Goal: Task Accomplishment & Management: Manage account settings

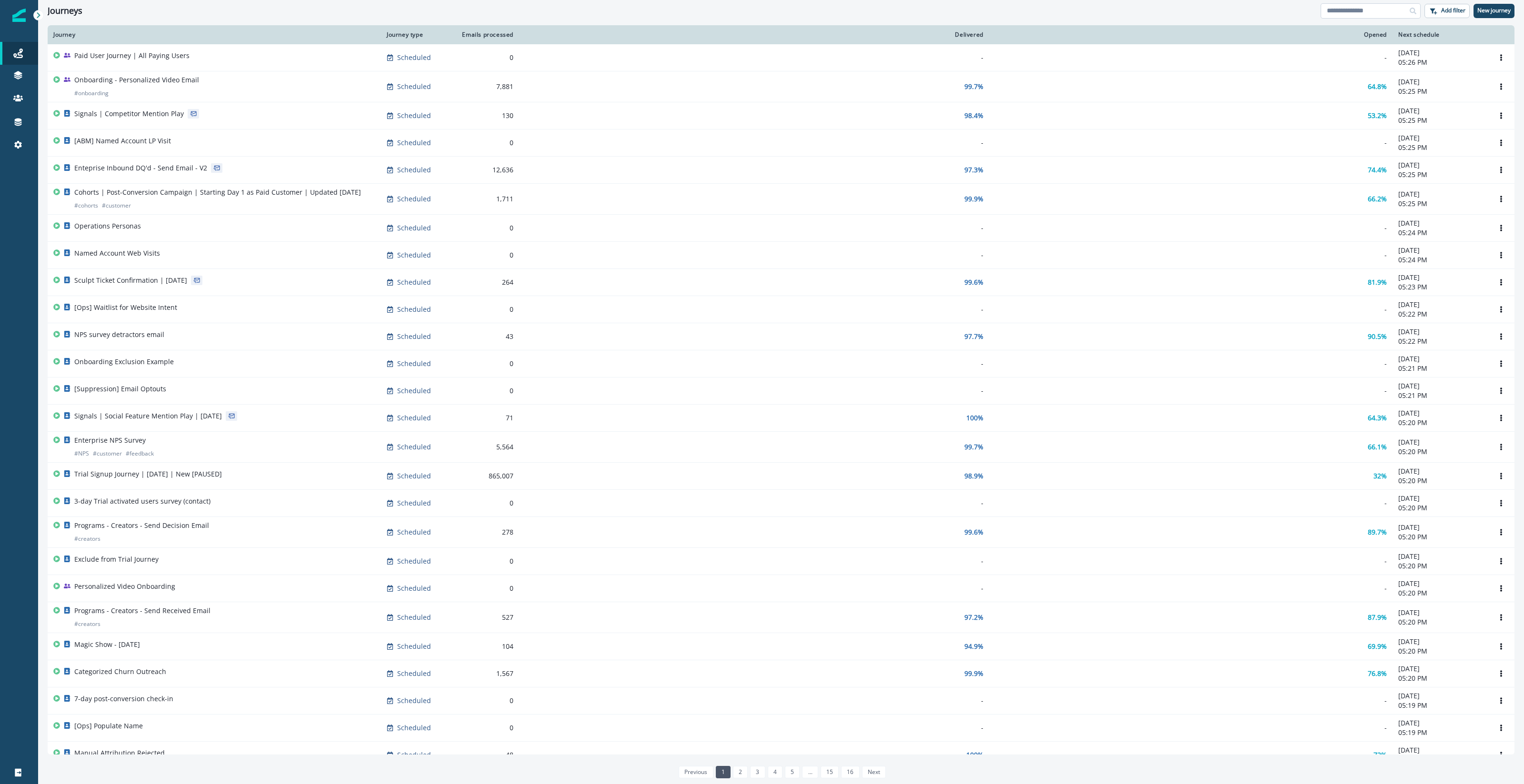
click at [1380, 10] on input at bounding box center [1370, 11] width 100 height 15
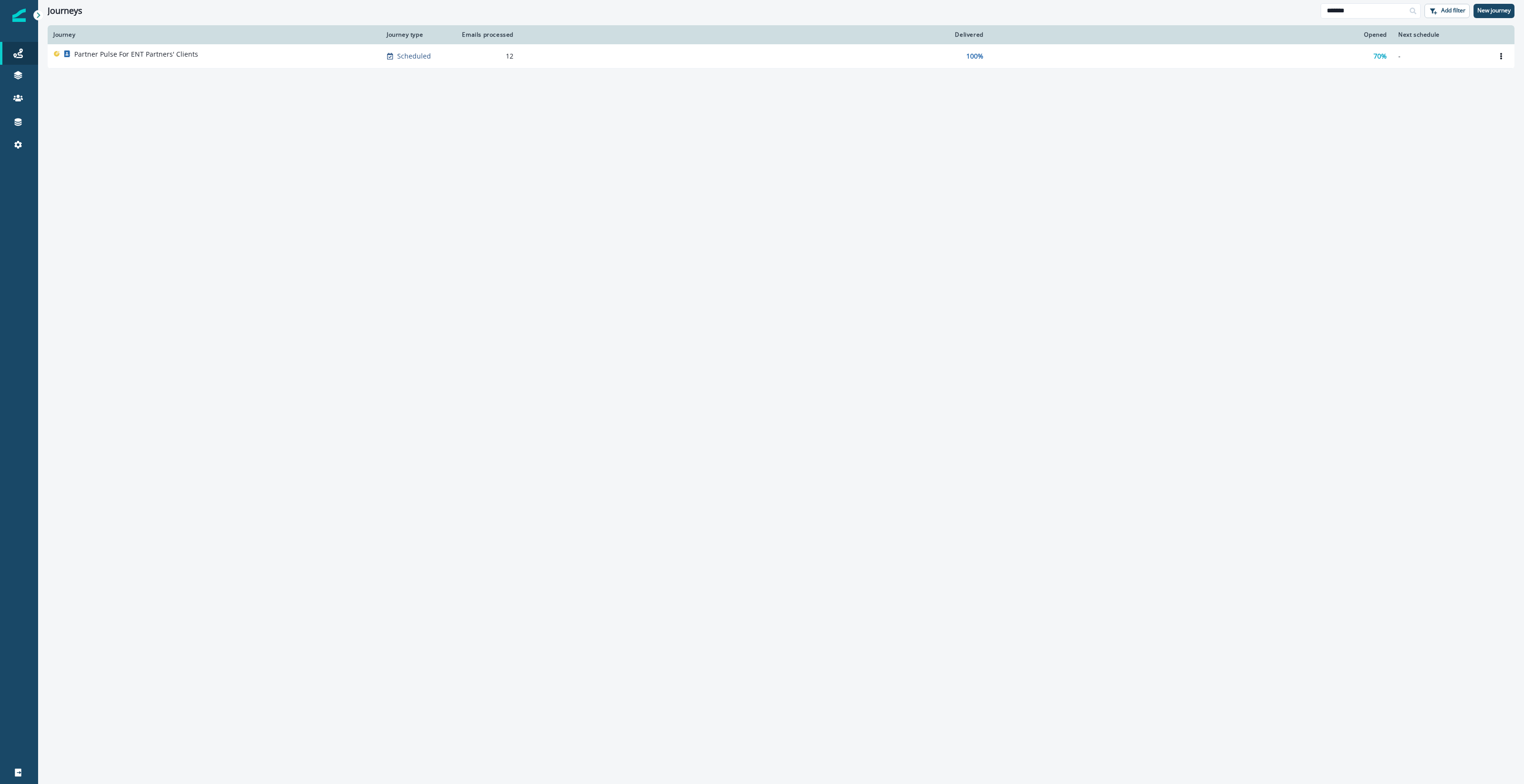
type input "*******"
click at [1499, 83] on icon "Options" at bounding box center [1501, 80] width 7 height 7
click at [1429, 105] on button "Clone" at bounding box center [1455, 102] width 106 height 15
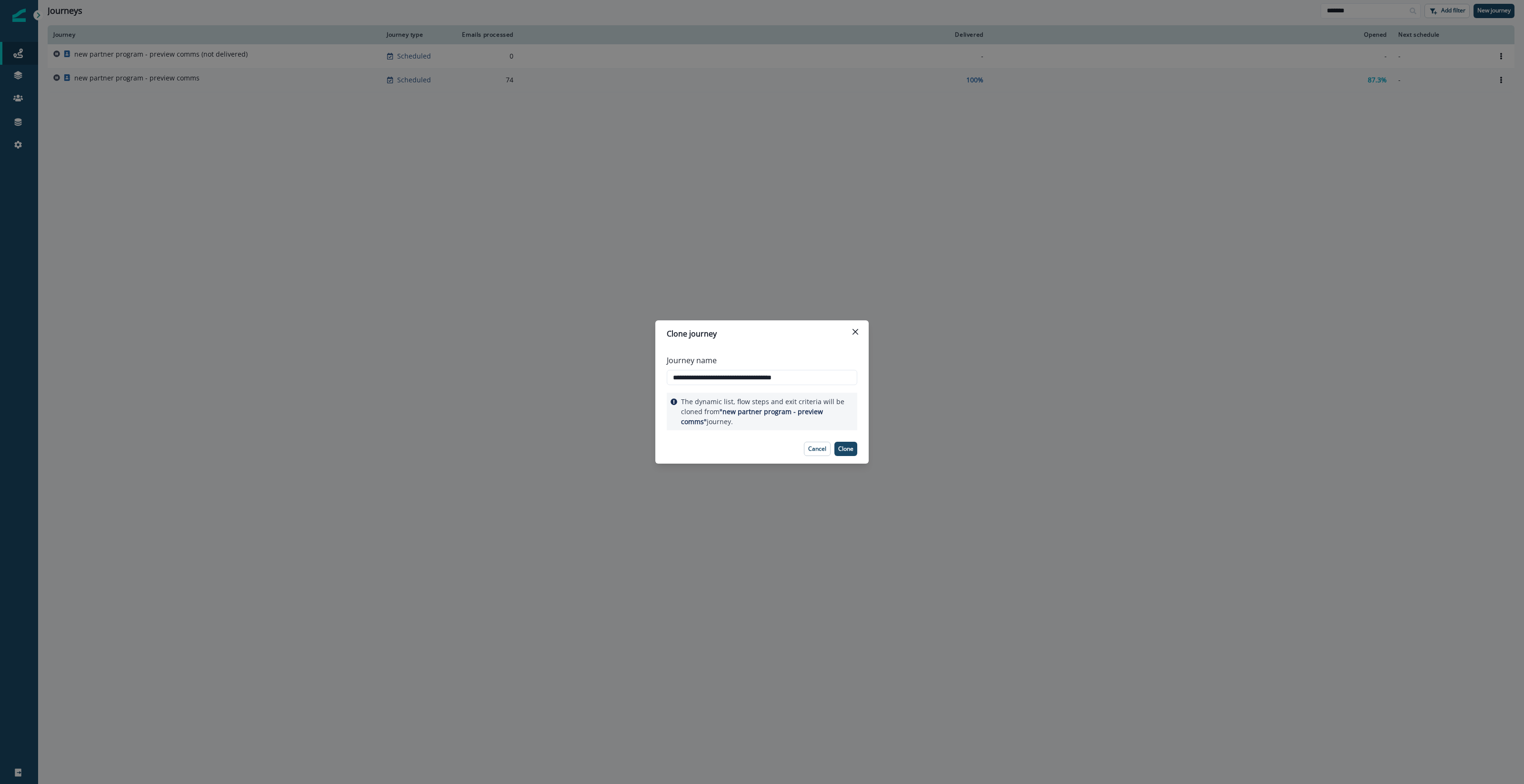
drag, startPoint x: 747, startPoint y: 376, endPoint x: 881, endPoint y: 364, distance: 134.5
click at [881, 364] on div "**********" at bounding box center [762, 392] width 1524 height 784
click at [842, 381] on input "**********" at bounding box center [762, 378] width 191 height 15
drag, startPoint x: 842, startPoint y: 381, endPoint x: 747, endPoint y: 378, distance: 95.0
click at [747, 378] on input "**********" at bounding box center [762, 378] width 191 height 15
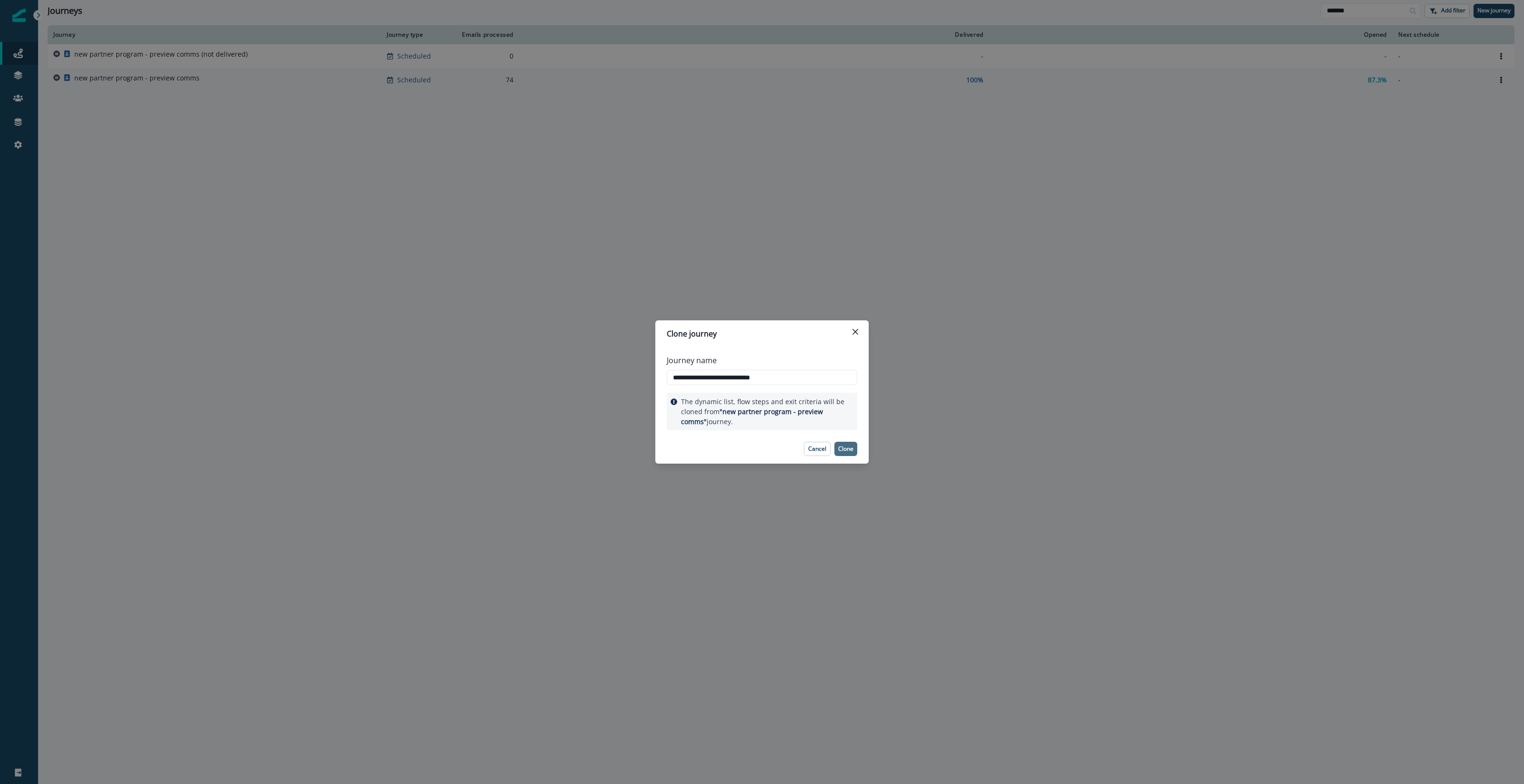
type input "**********"
click at [847, 446] on p "Clone" at bounding box center [846, 449] width 15 height 7
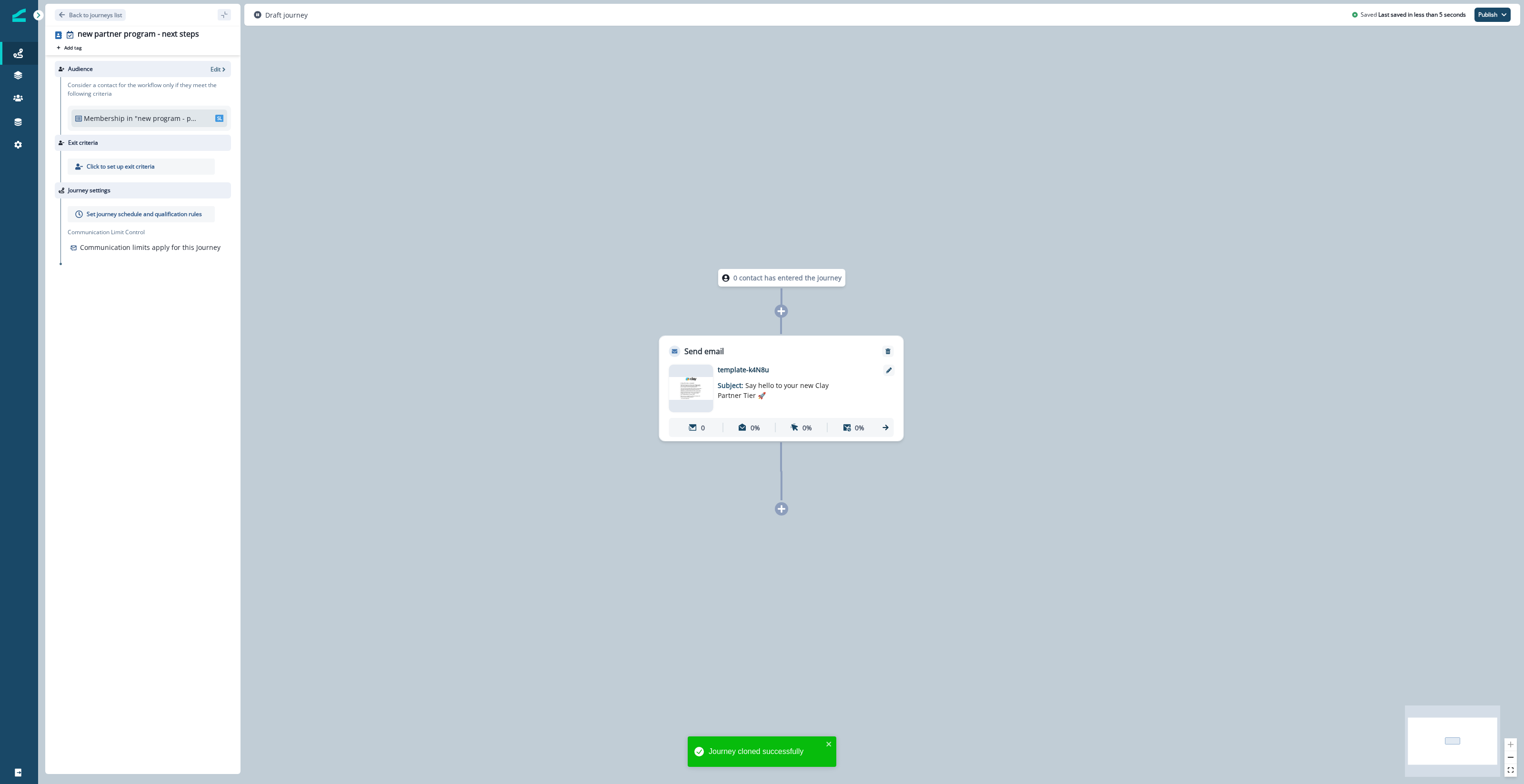
click at [194, 121] on p ""new program - preview"" at bounding box center [166, 118] width 64 height 10
click at [218, 70] on p "Edit" at bounding box center [215, 70] width 10 height 8
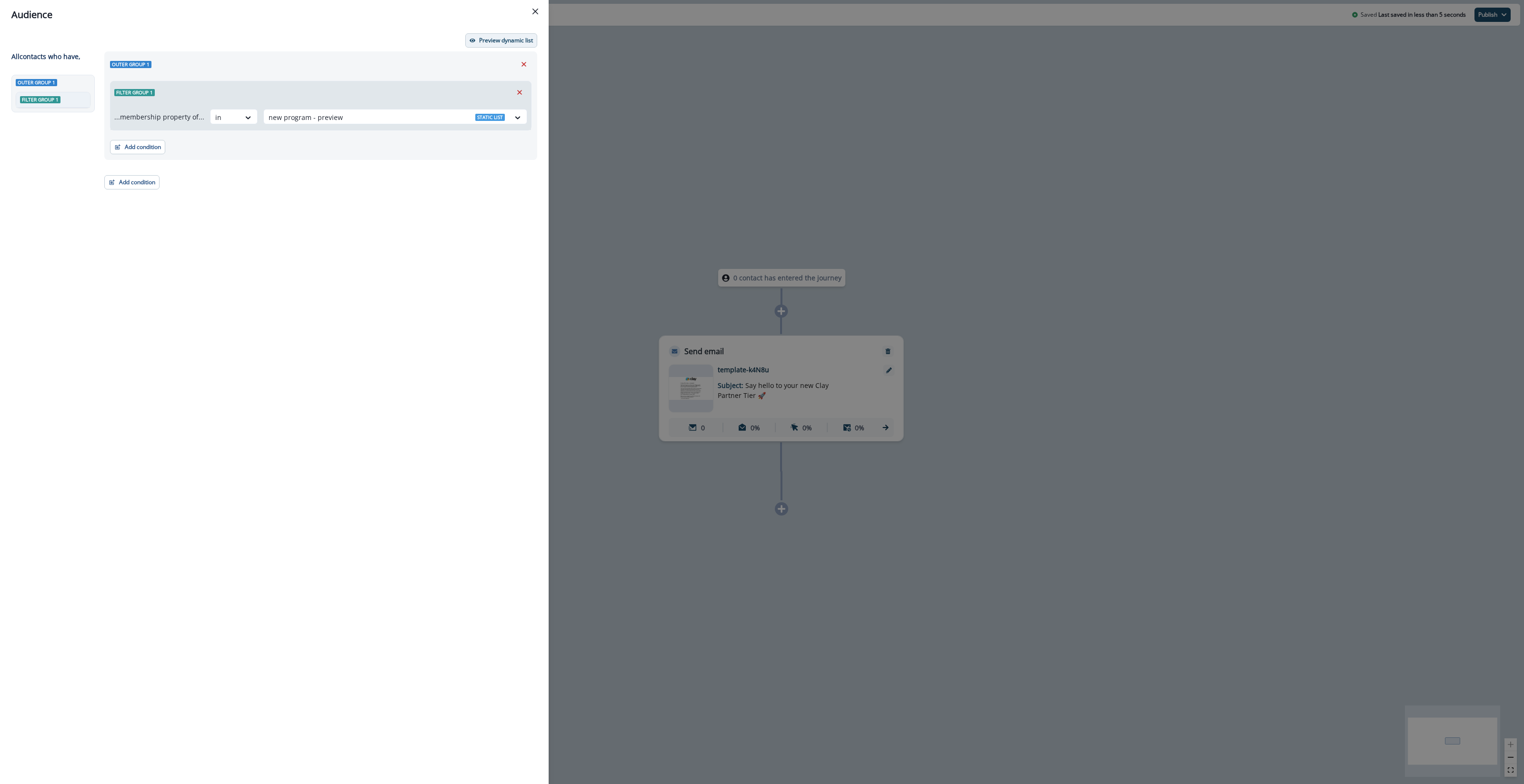
click at [492, 37] on p "Preview dynamic list" at bounding box center [505, 40] width 54 height 7
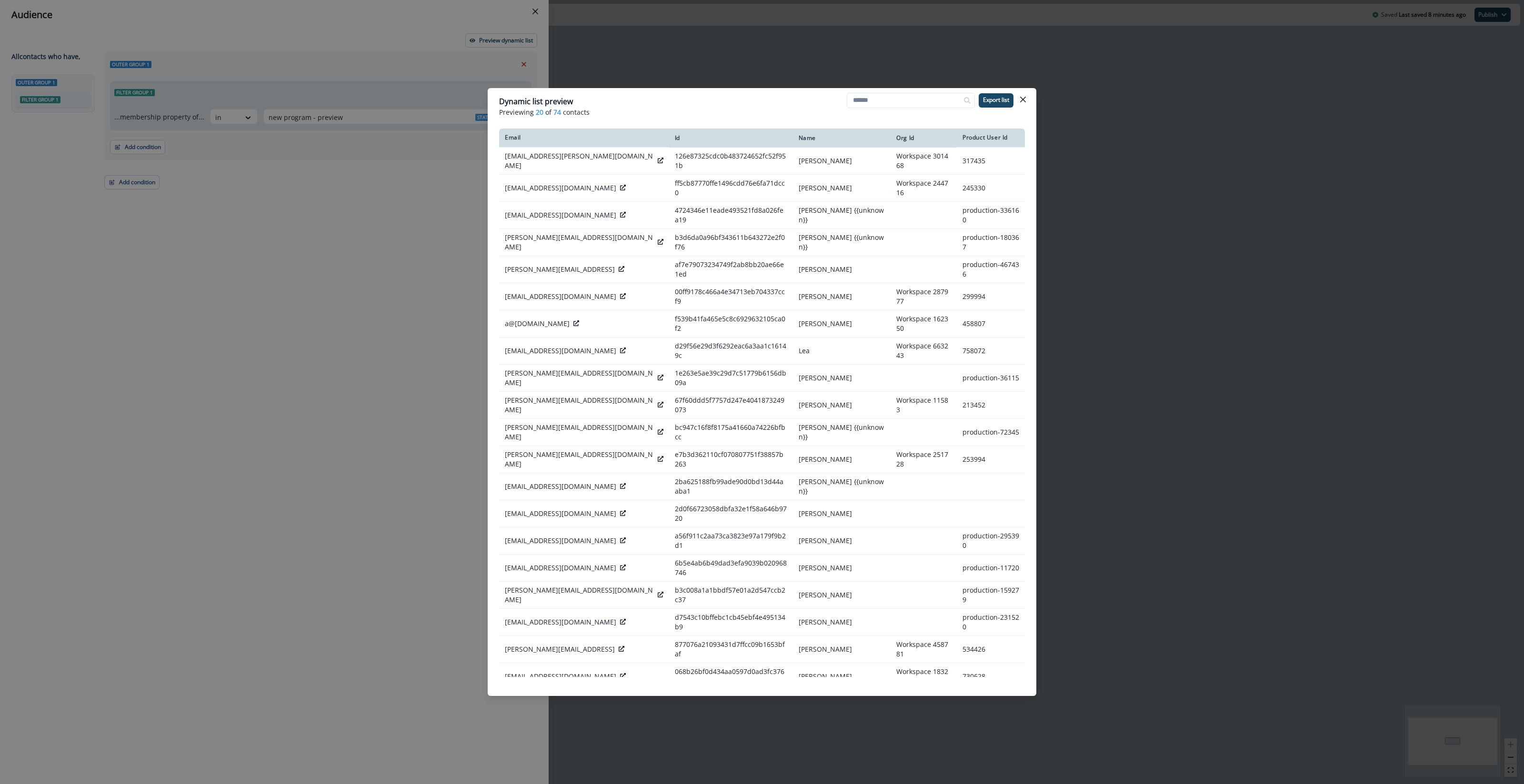
click at [600, 11] on div "Dynamic list preview Previewing 20 of 74 contacts Export list Email Id Name Org…" at bounding box center [762, 392] width 1524 height 784
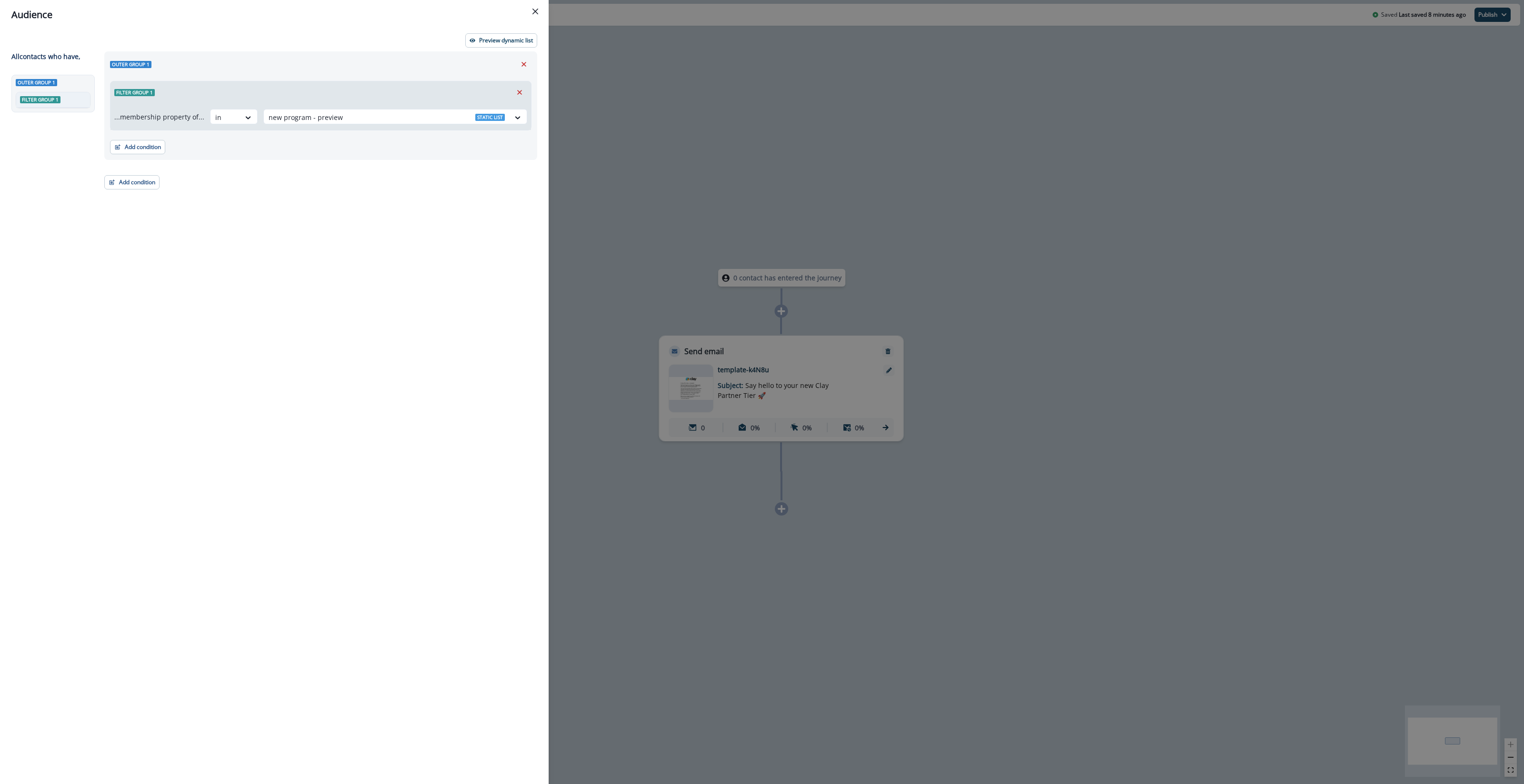
drag, startPoint x: 531, startPoint y: 11, endPoint x: 527, endPoint y: 14, distance: 5.0
click at [531, 10] on button "Close" at bounding box center [535, 12] width 15 height 15
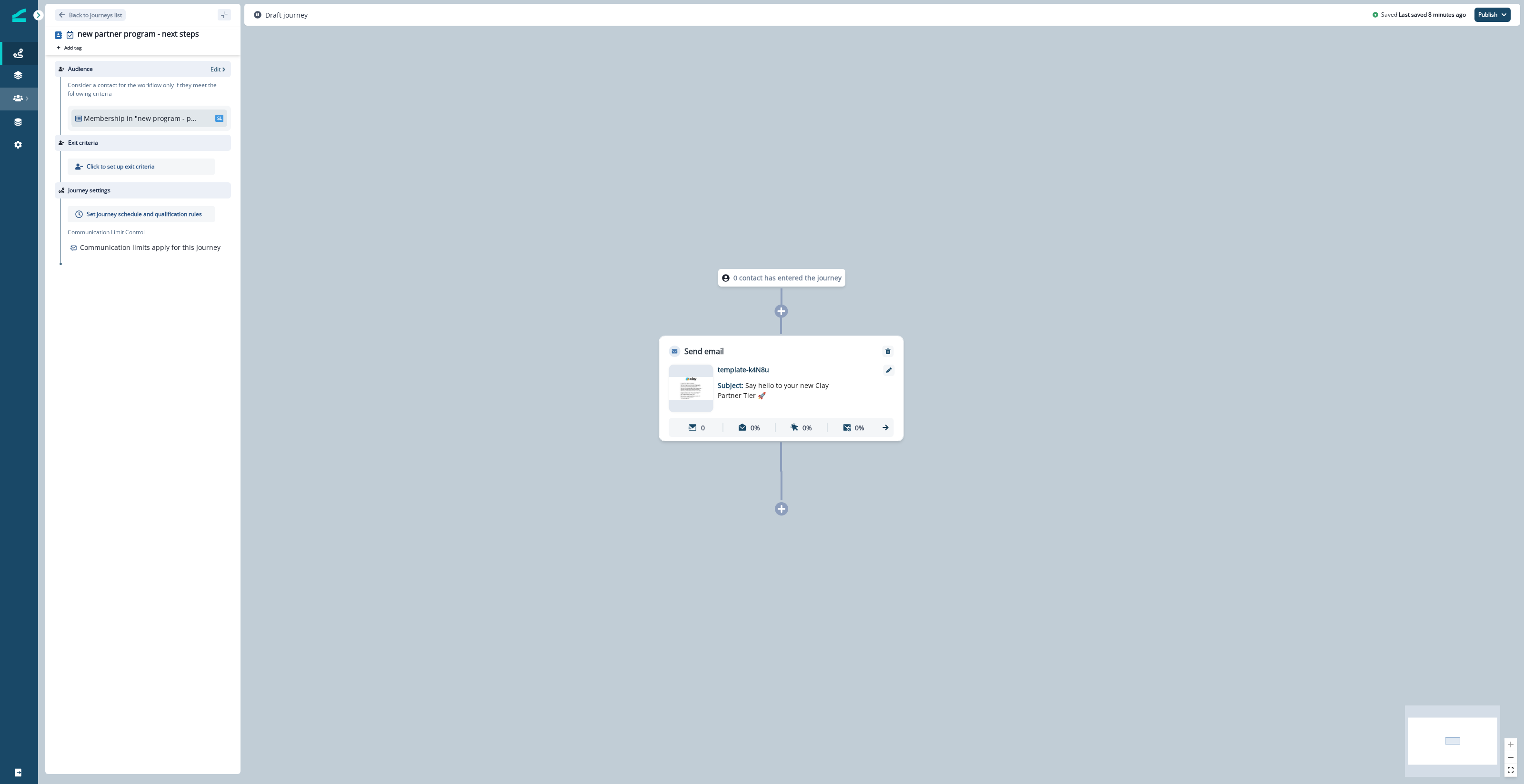
click at [25, 104] on link at bounding box center [19, 98] width 38 height 23
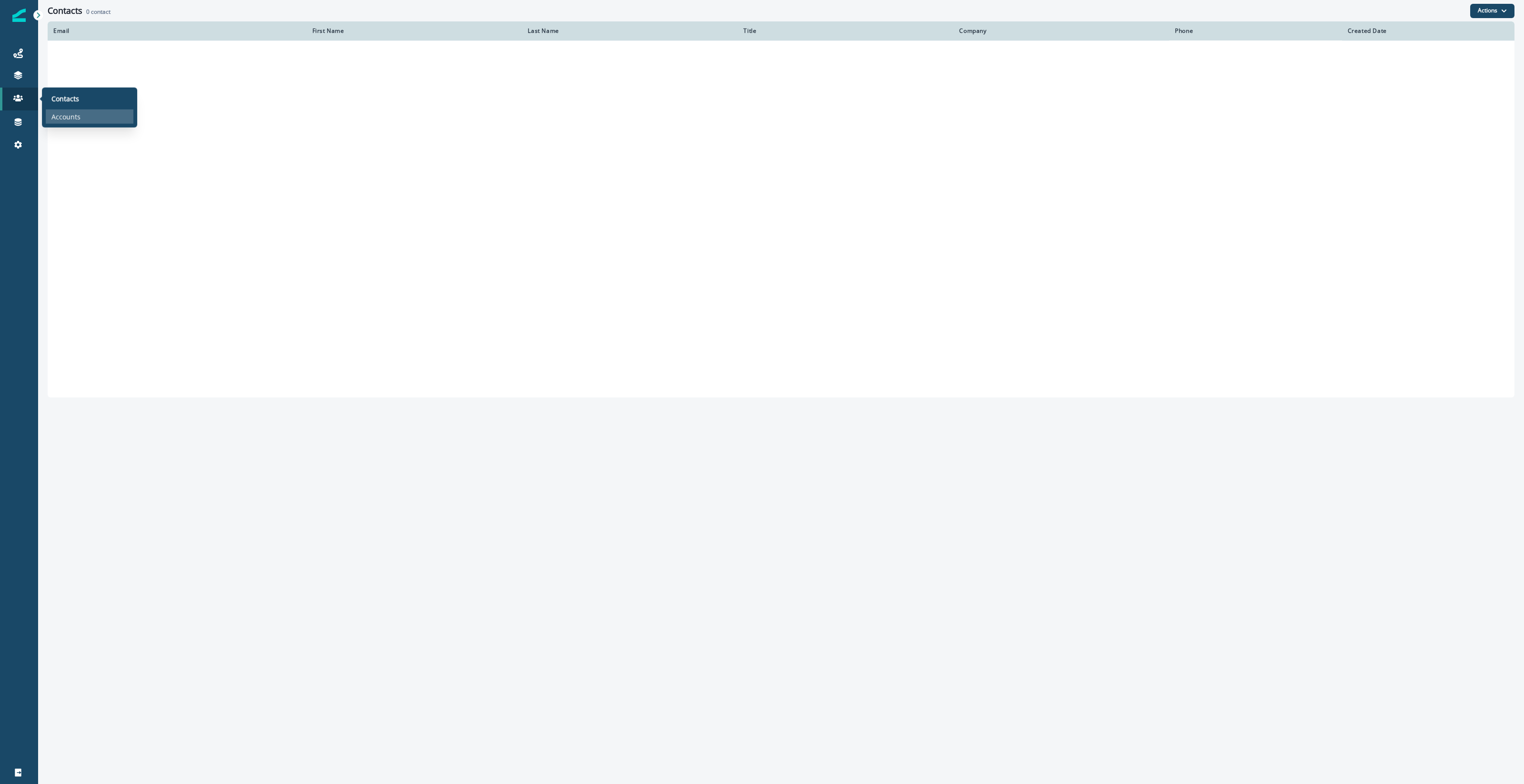
click at [89, 114] on div "Accounts" at bounding box center [89, 116] width 87 height 14
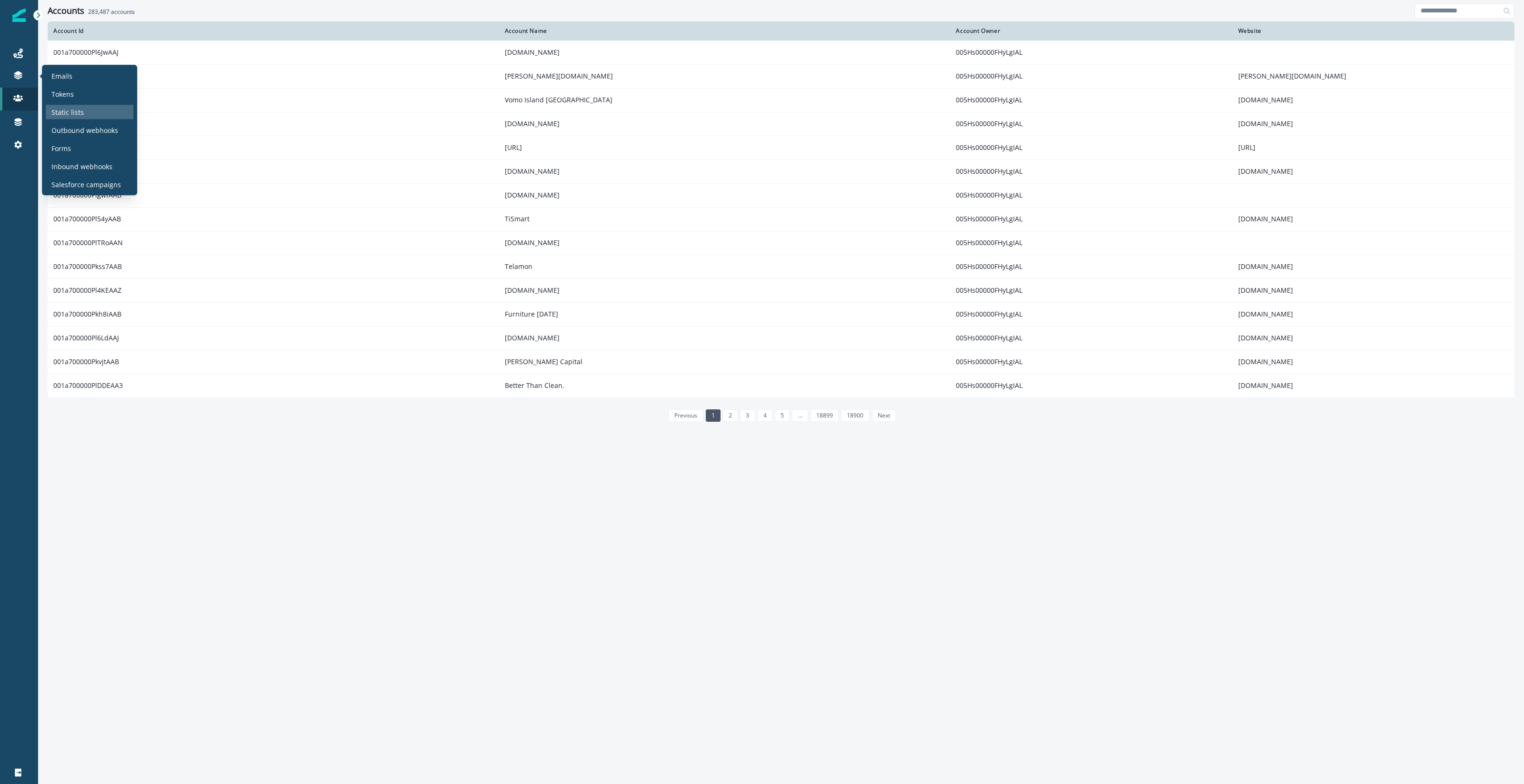
click at [81, 113] on p "Static lists" at bounding box center [67, 112] width 32 height 10
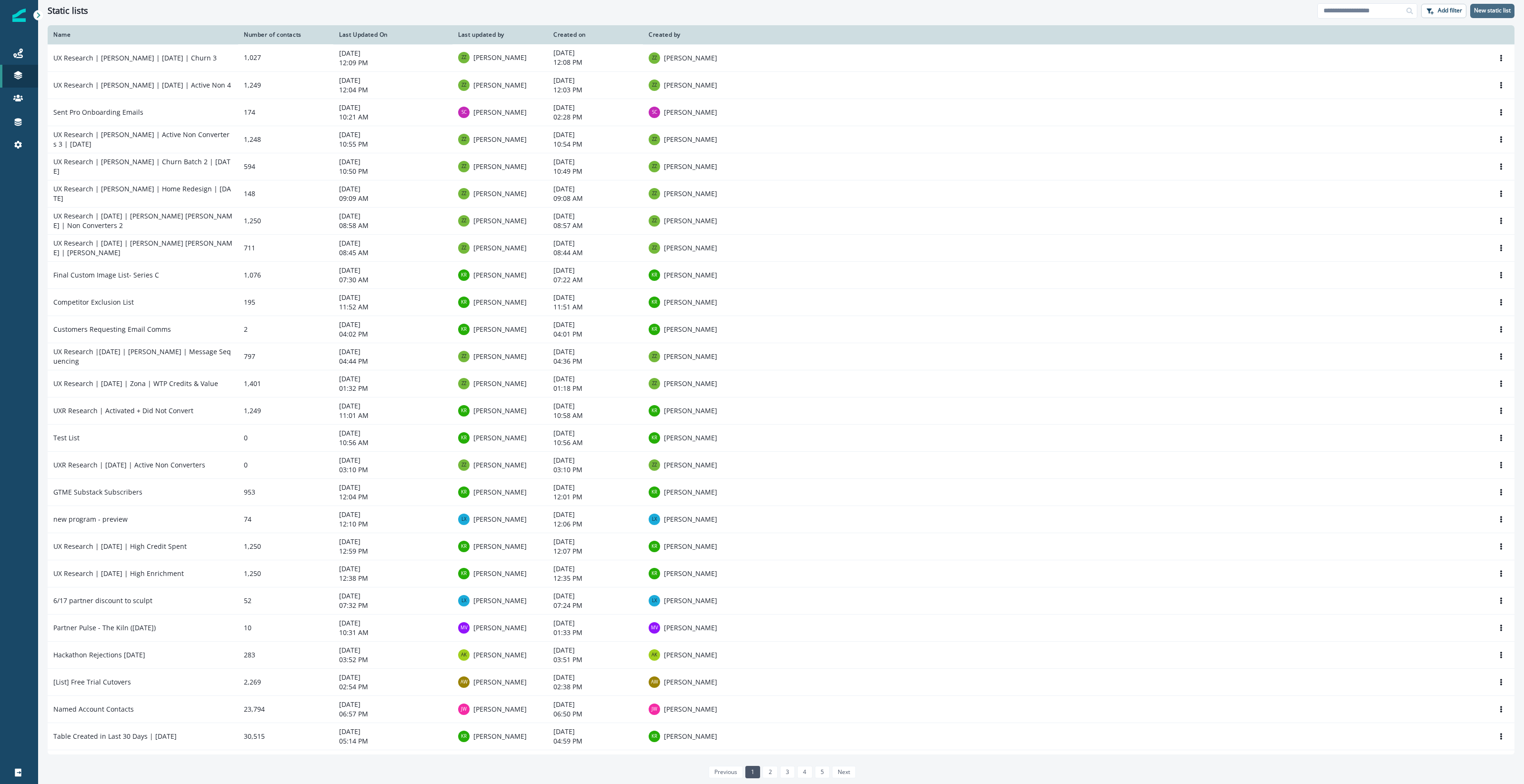
click at [1486, 7] on p "New static list" at bounding box center [1493, 10] width 37 height 7
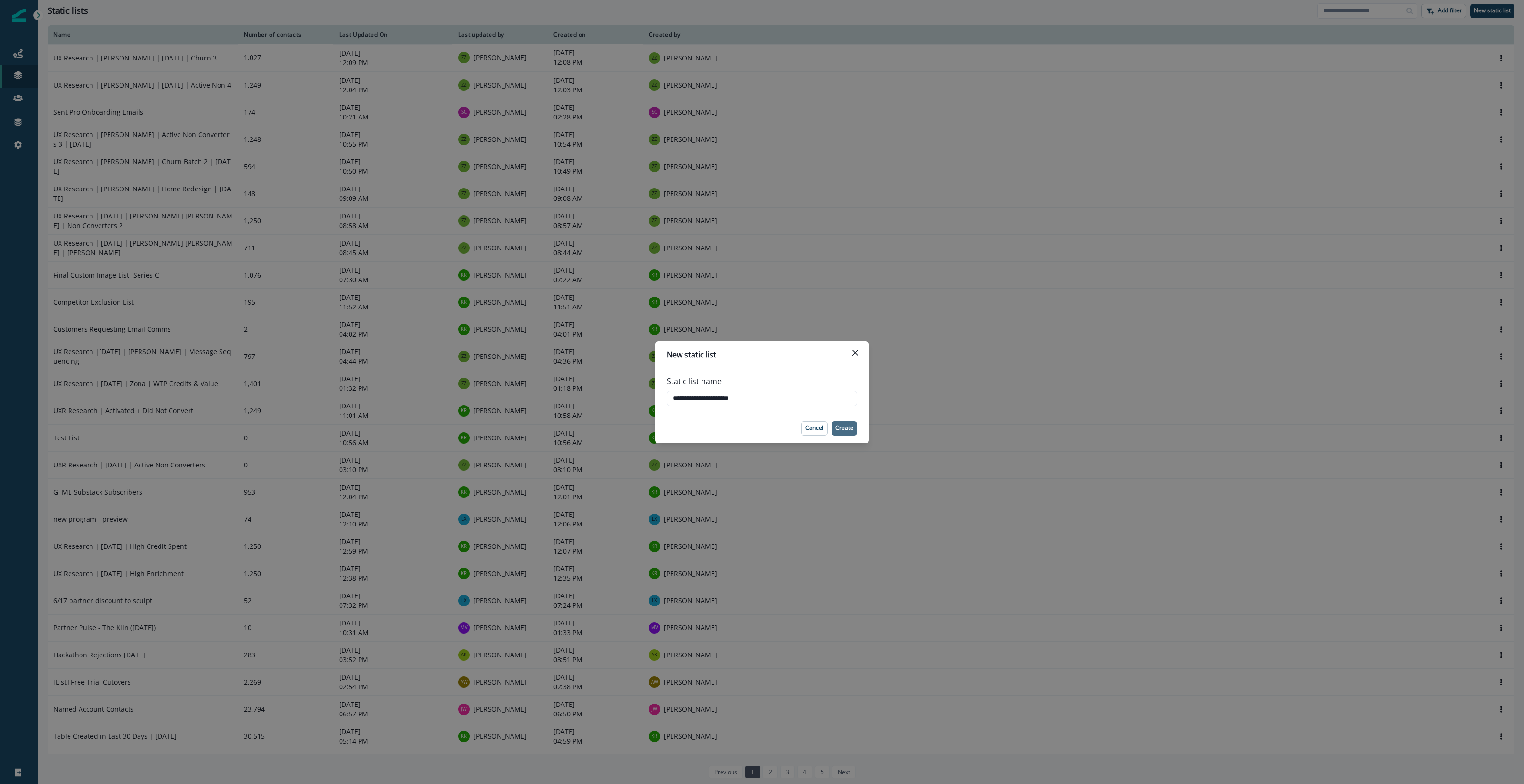
type input "**********"
click at [843, 430] on p "Create" at bounding box center [844, 428] width 18 height 7
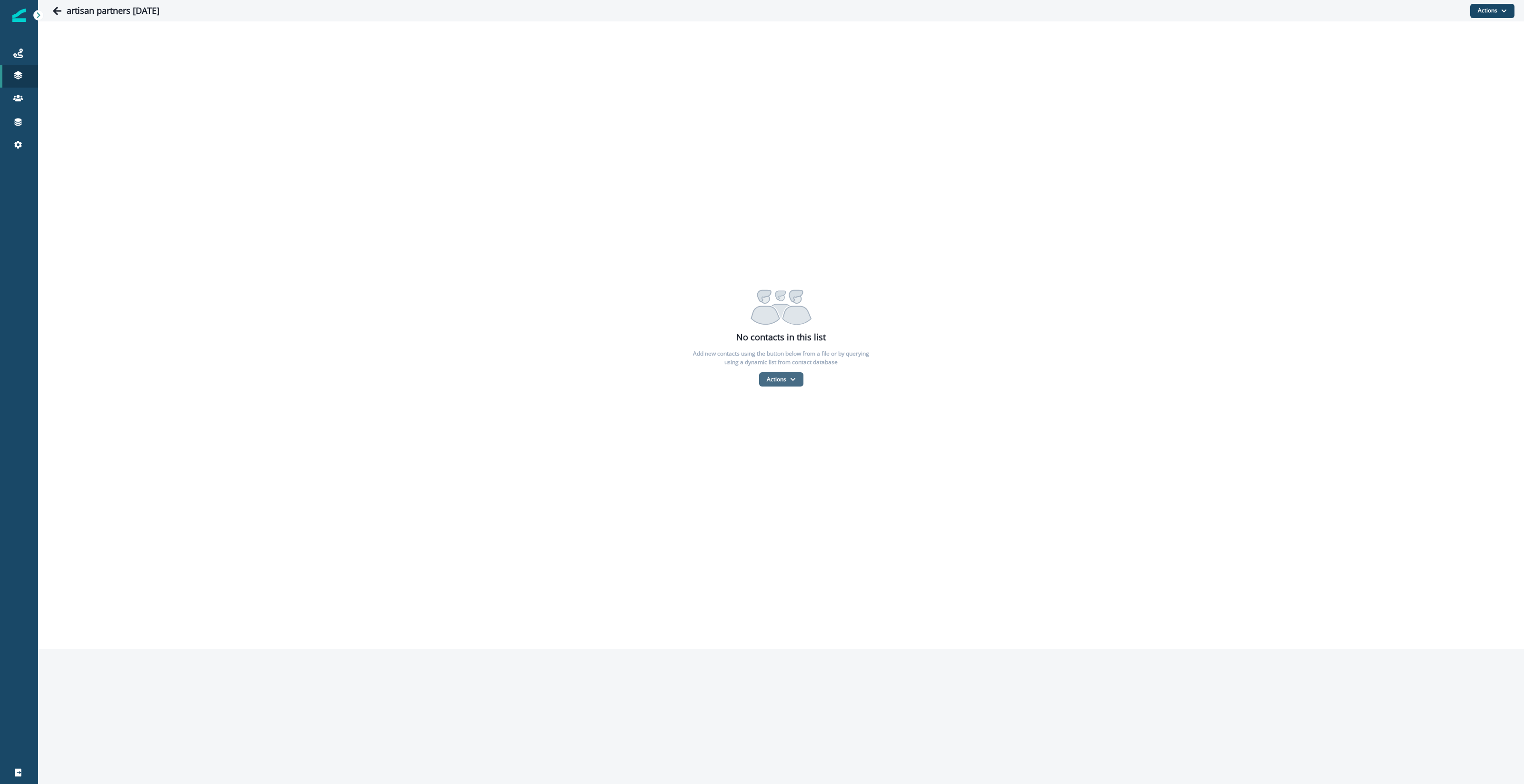
click at [794, 381] on icon "button" at bounding box center [793, 379] width 5 height 5
click at [796, 422] on button "From a CSV file" at bounding box center [802, 420] width 85 height 16
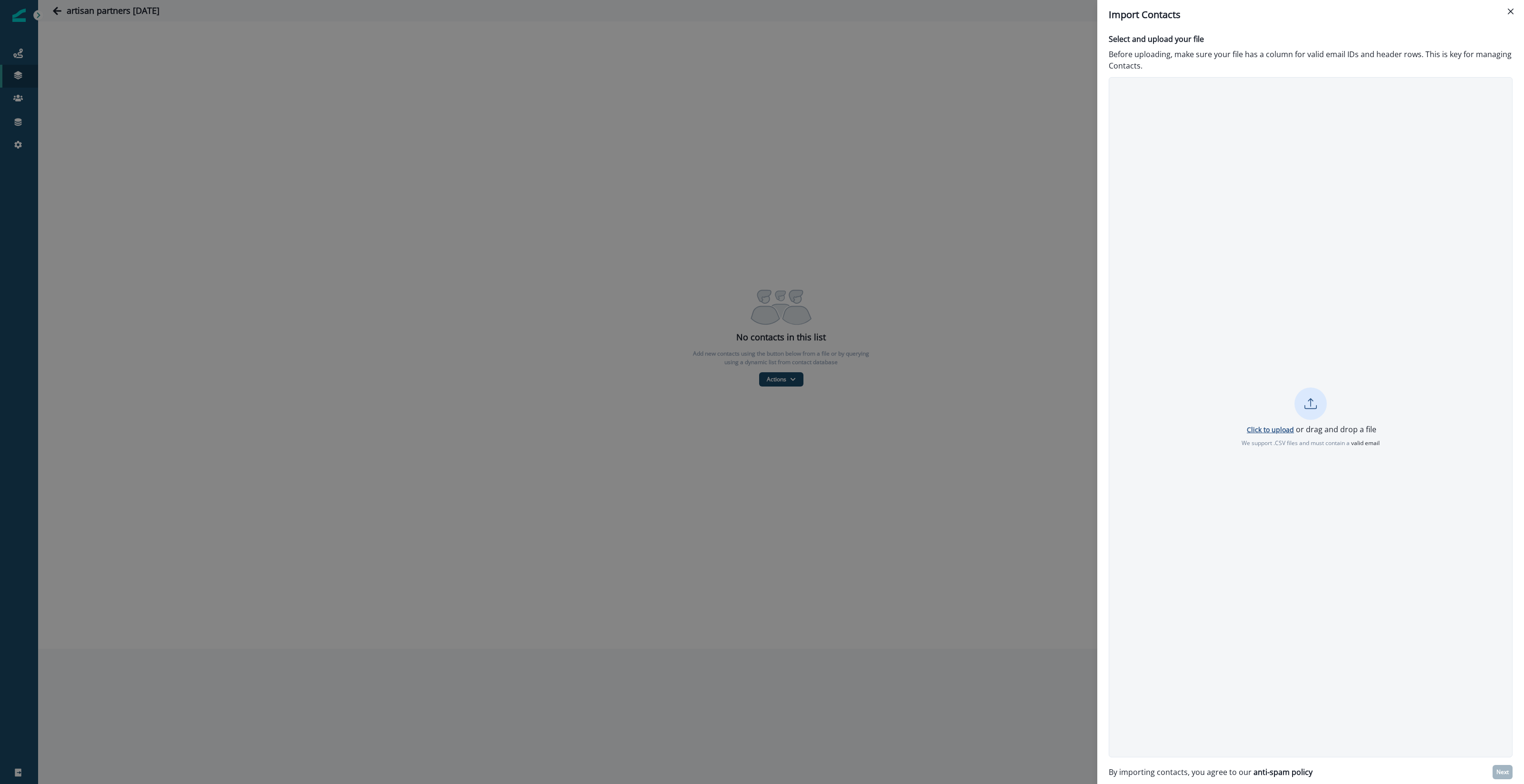
click at [1265, 428] on p "Click to upload" at bounding box center [1270, 430] width 47 height 9
click at [1499, 772] on p "Next" at bounding box center [1503, 772] width 12 height 7
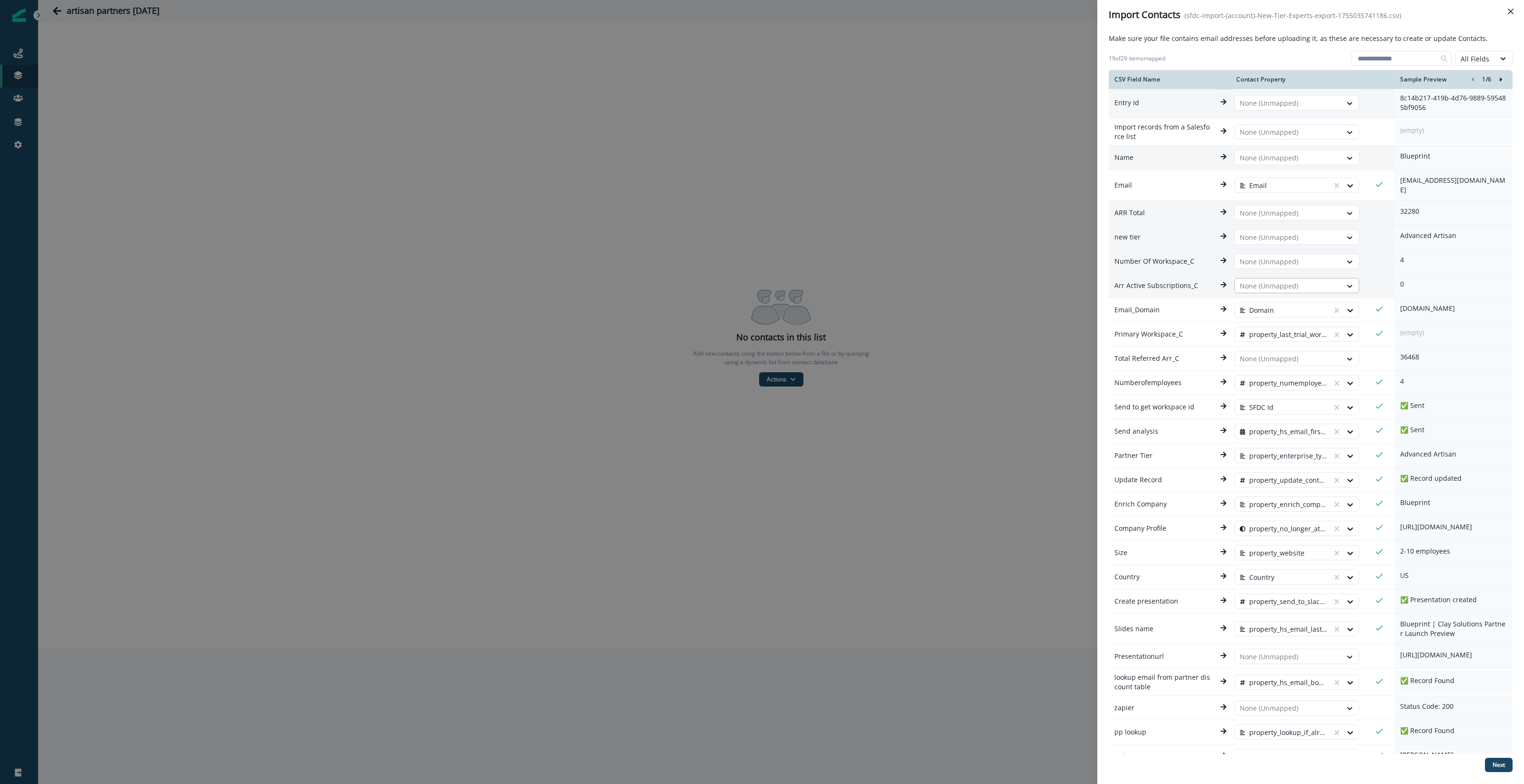
scroll to position [2, 0]
drag, startPoint x: 1333, startPoint y: 373, endPoint x: 1333, endPoint y: 380, distance: 7.0
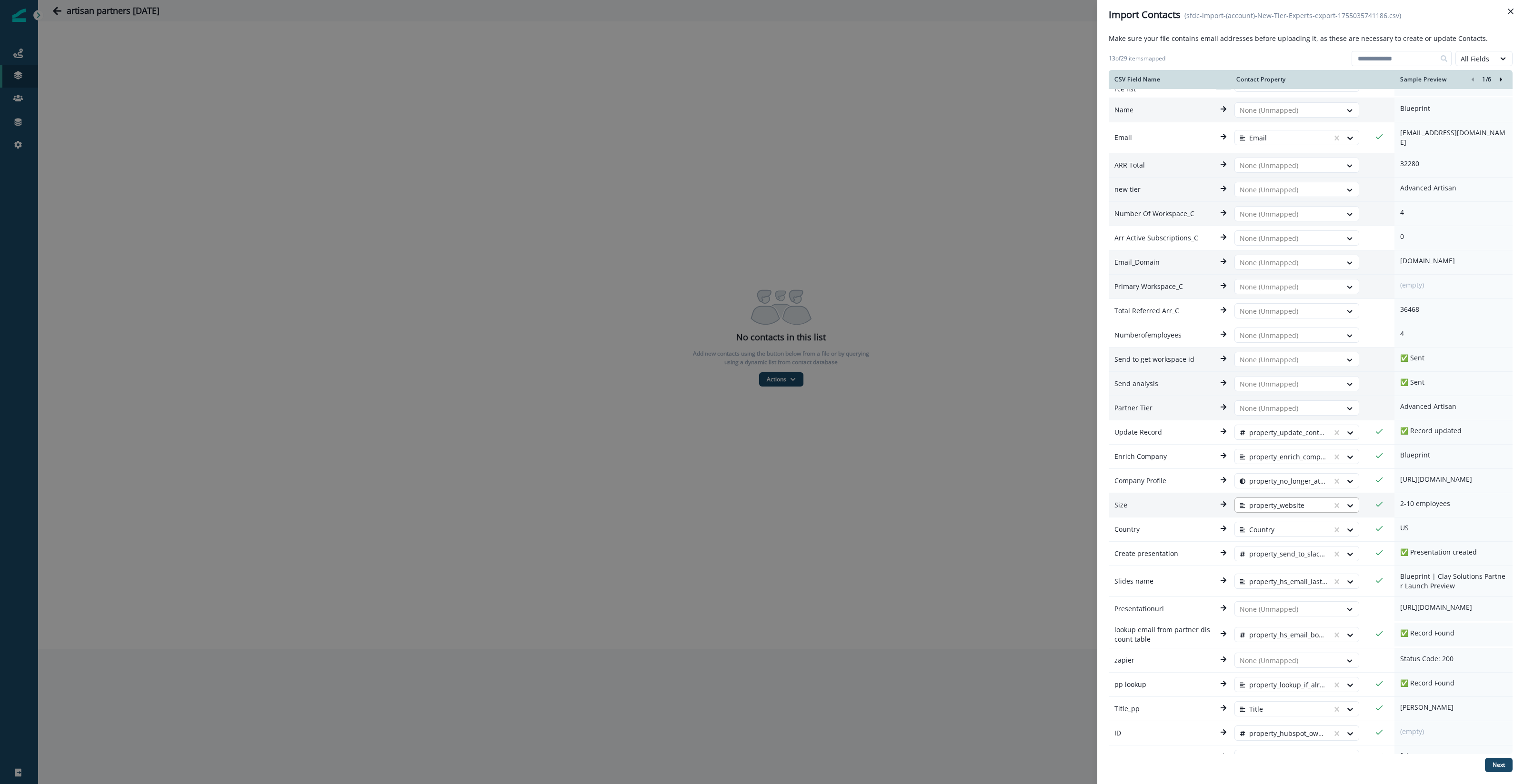
scroll to position [76, 0]
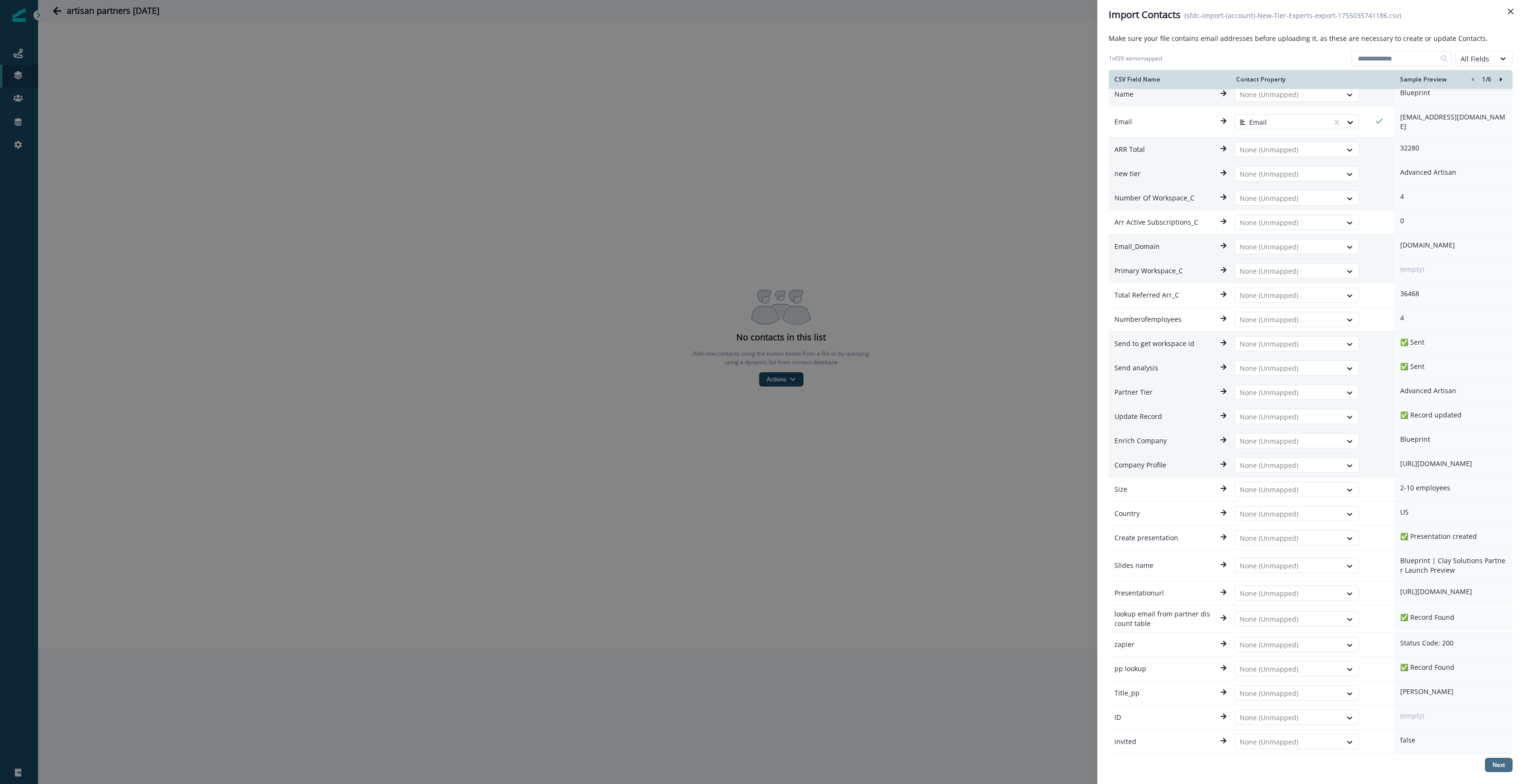
click at [1505, 760] on button "Next" at bounding box center [1499, 765] width 27 height 14
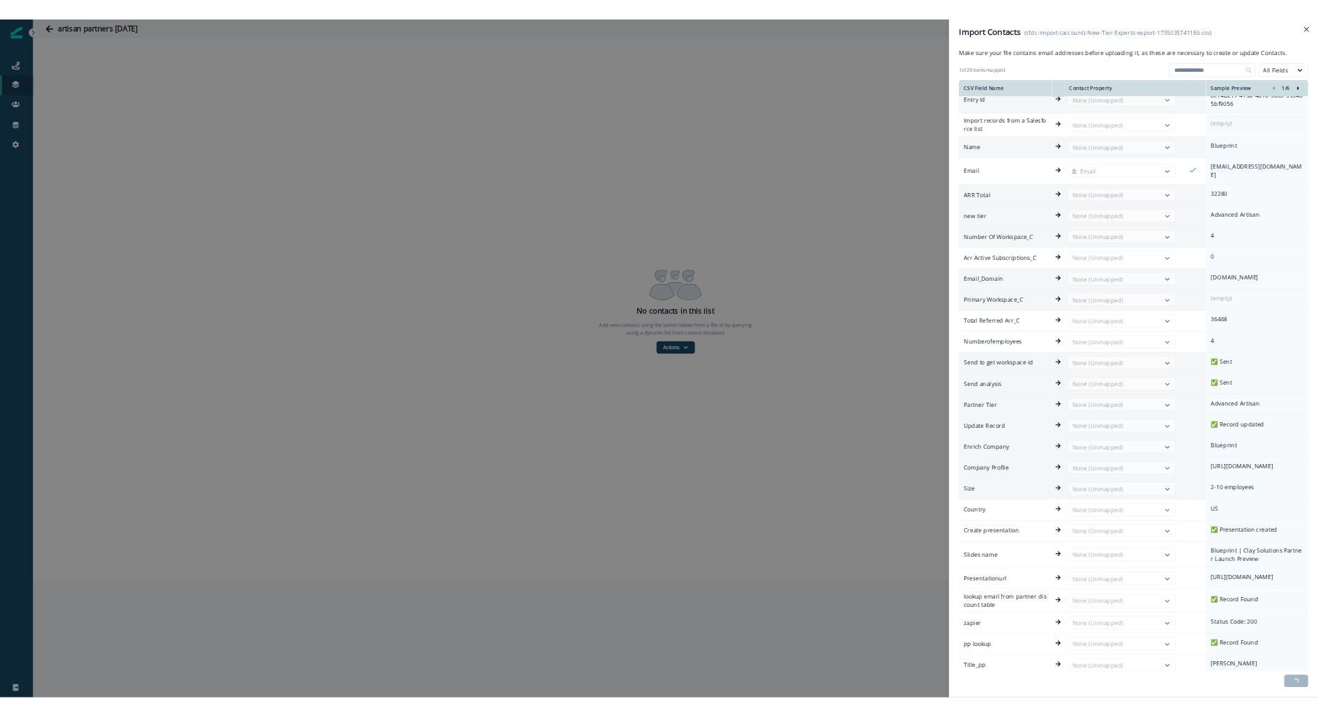
scroll to position [0, 0]
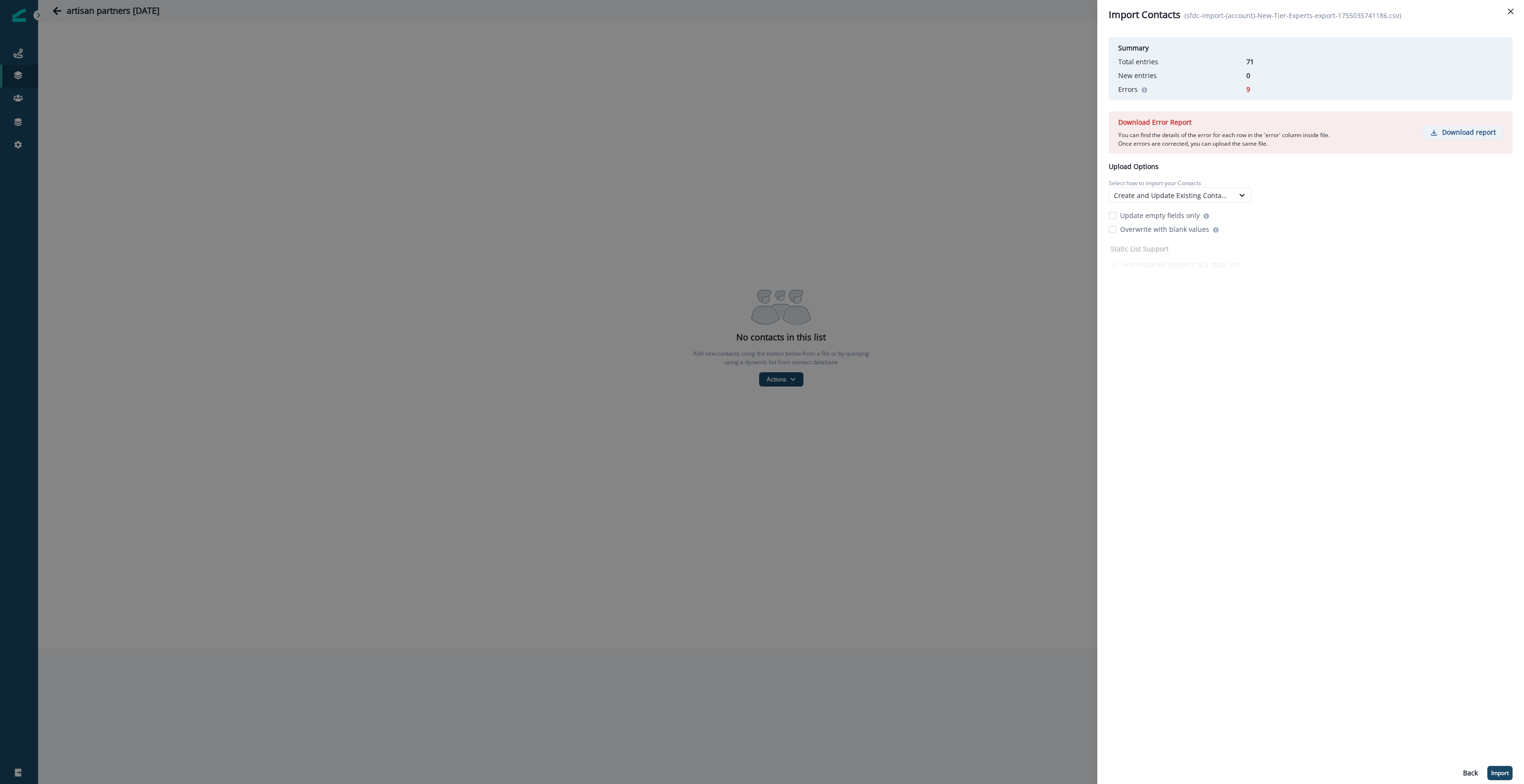
click at [1458, 132] on p "Download report" at bounding box center [1469, 132] width 54 height 8
click at [1472, 766] on button "Back" at bounding box center [1470, 773] width 26 height 14
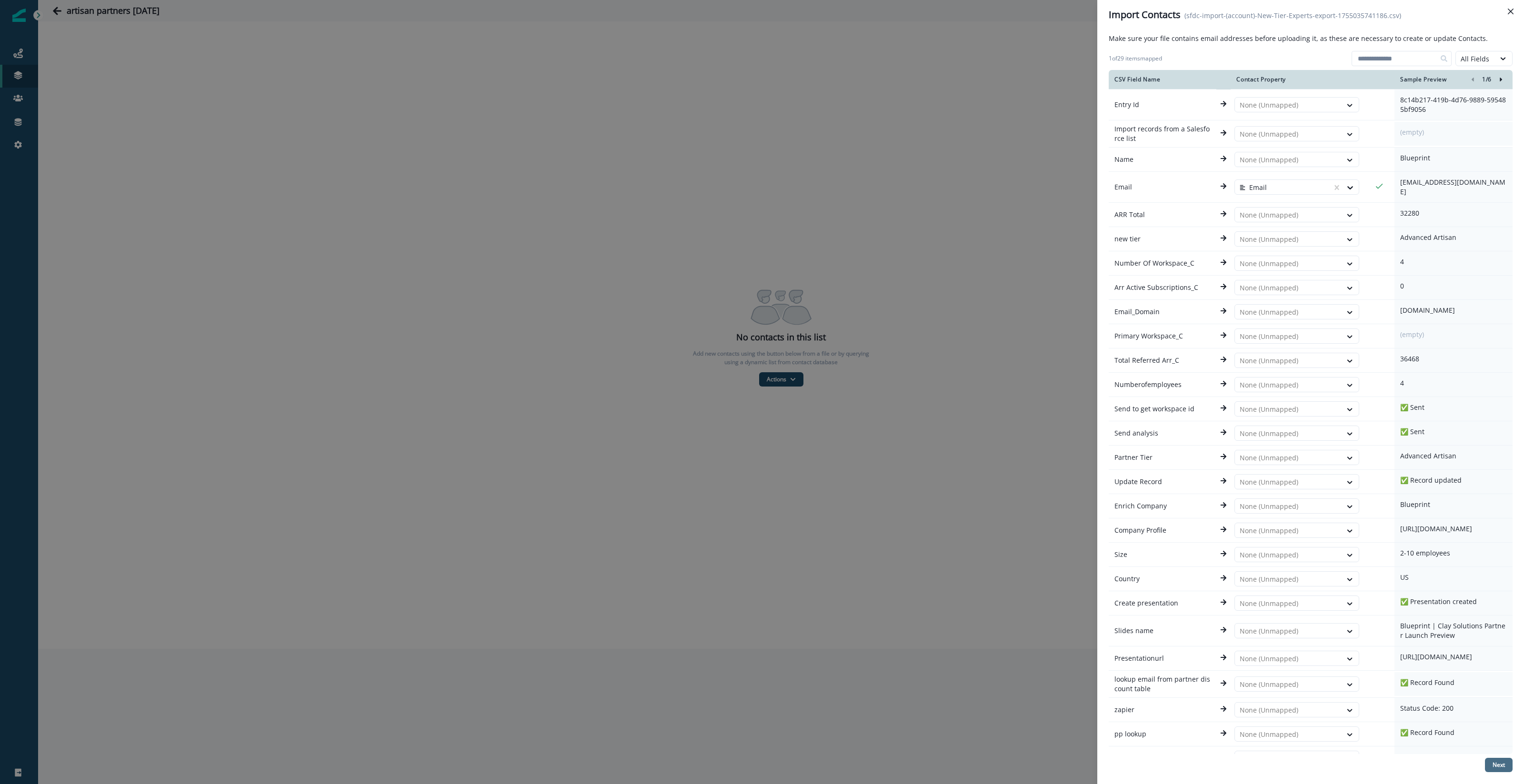
click at [1499, 764] on p "Next" at bounding box center [1499, 766] width 12 height 7
